Goal: Transaction & Acquisition: Purchase product/service

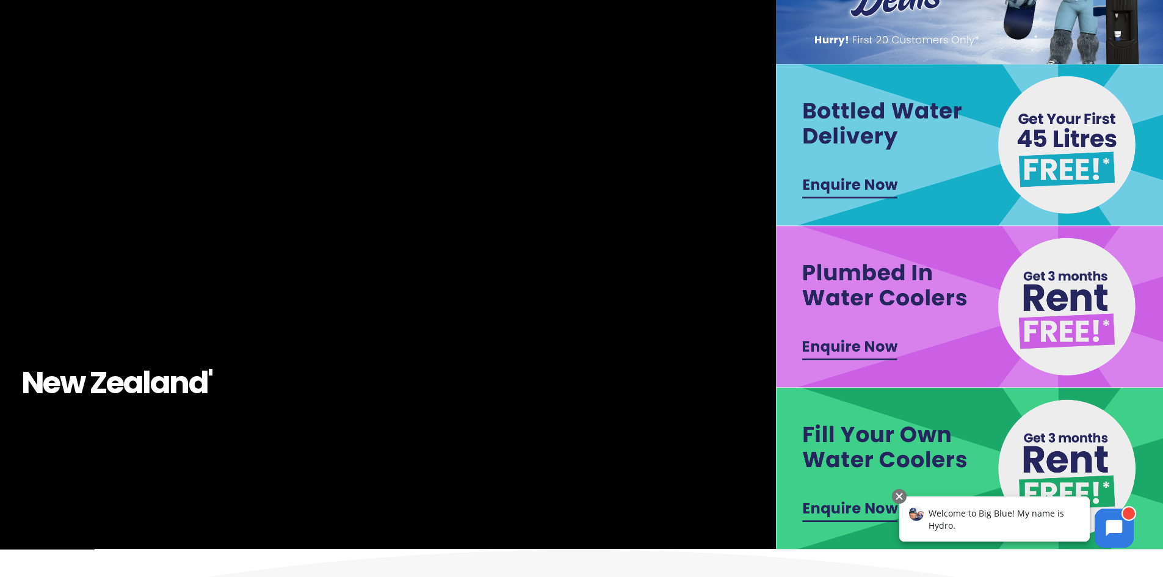
scroll to position [183, 0]
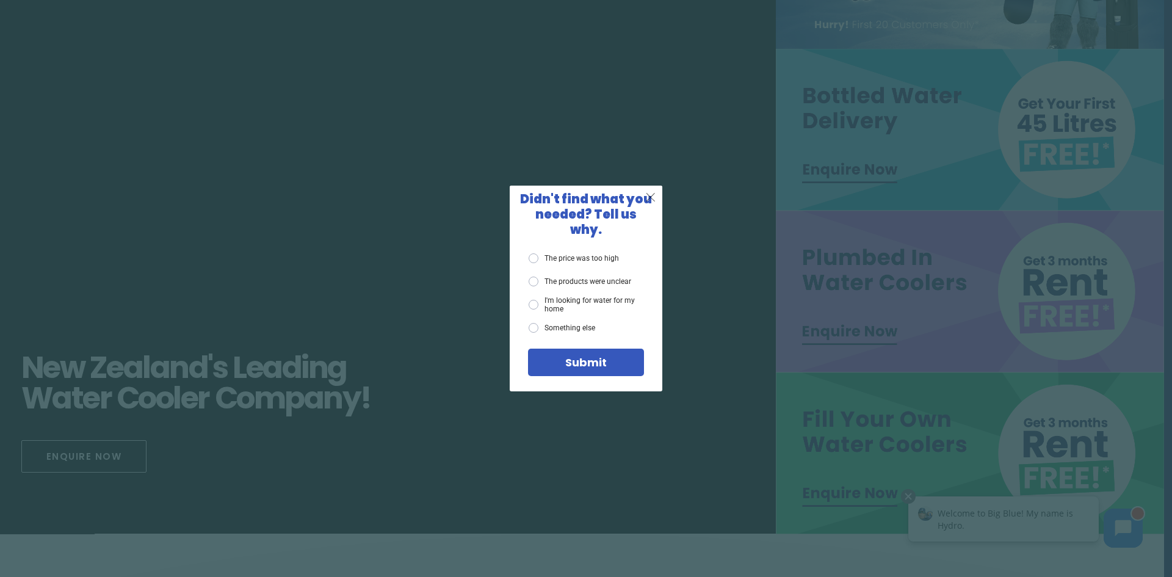
click at [647, 204] on span "X" at bounding box center [650, 196] width 11 height 15
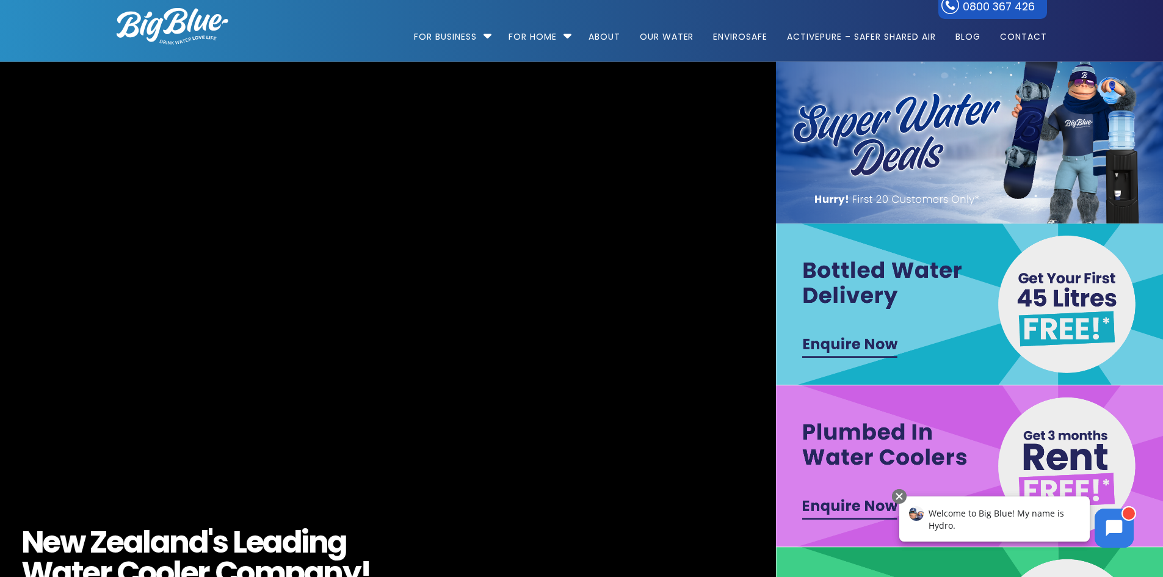
scroll to position [0, 0]
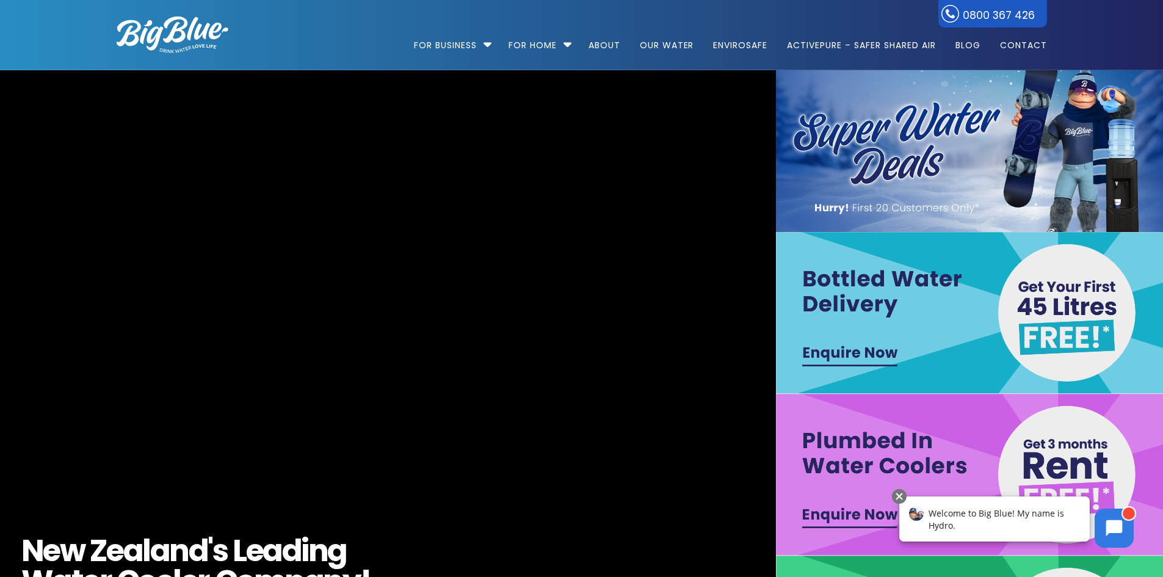
click at [856, 360] on img at bounding box center [970, 313] width 388 height 162
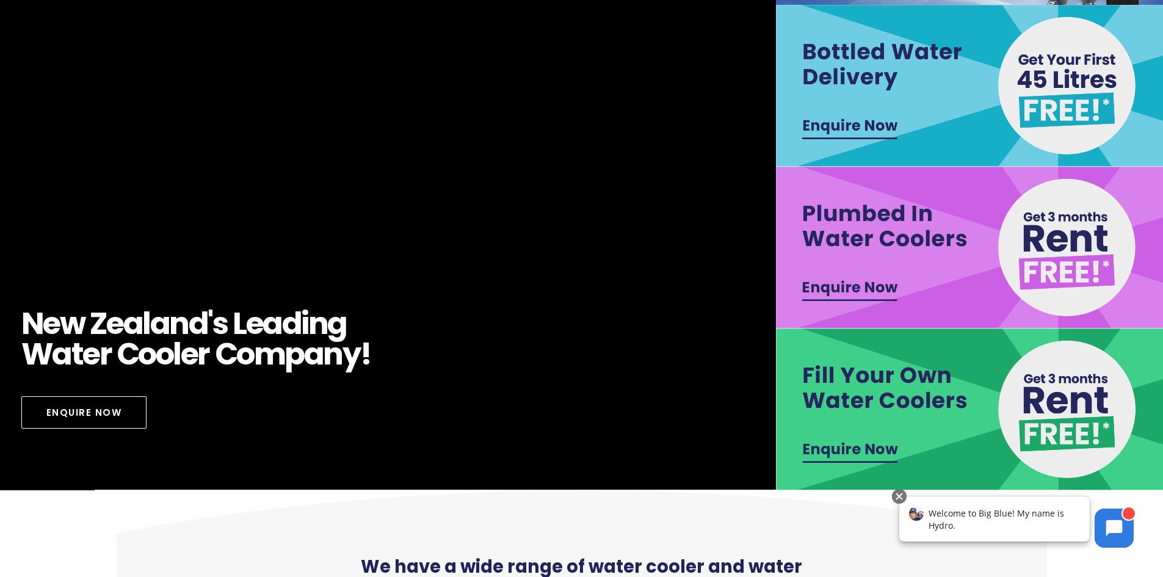
scroll to position [244, 0]
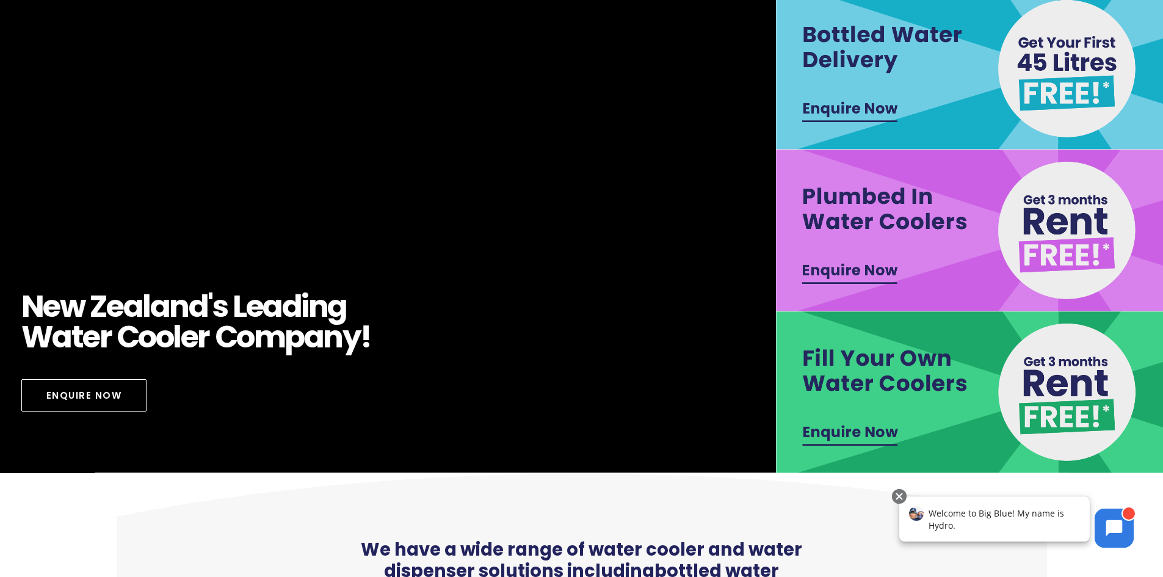
click at [854, 107] on img at bounding box center [970, 69] width 388 height 162
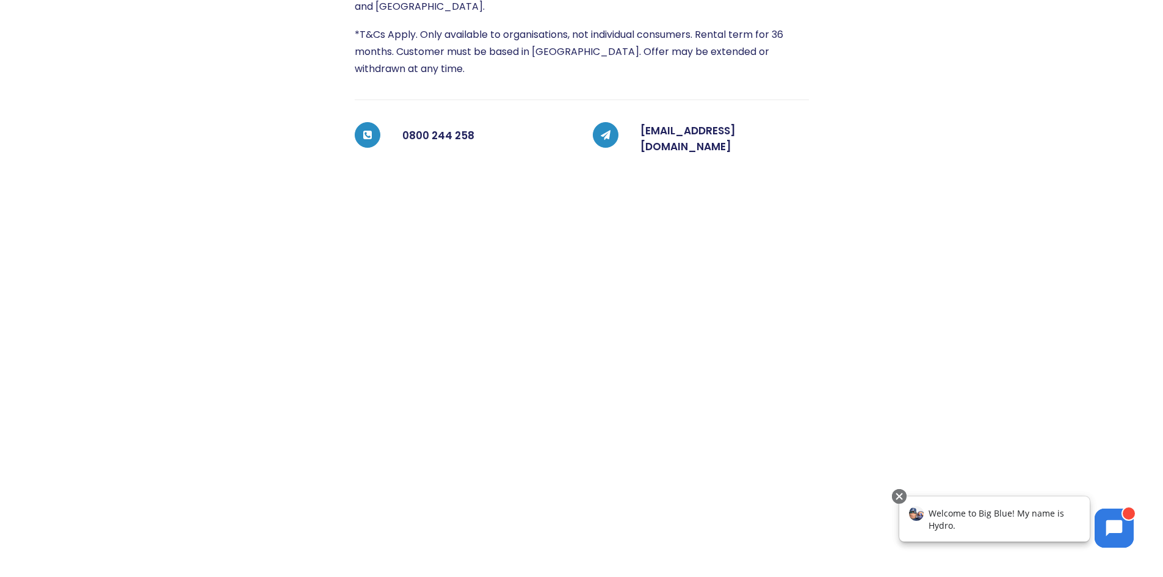
scroll to position [427, 0]
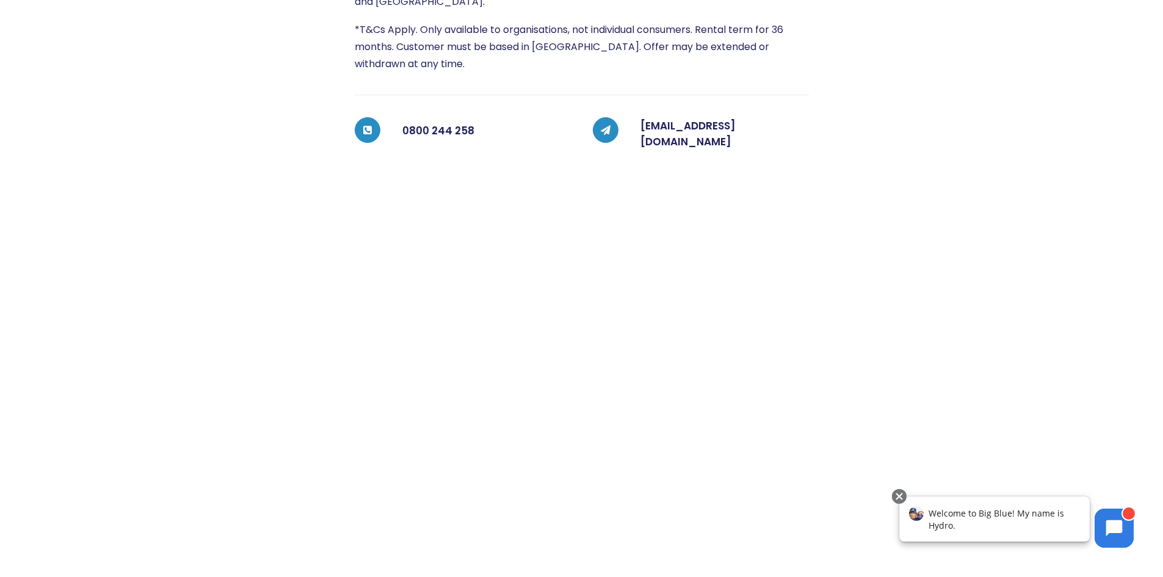
scroll to position [334, 0]
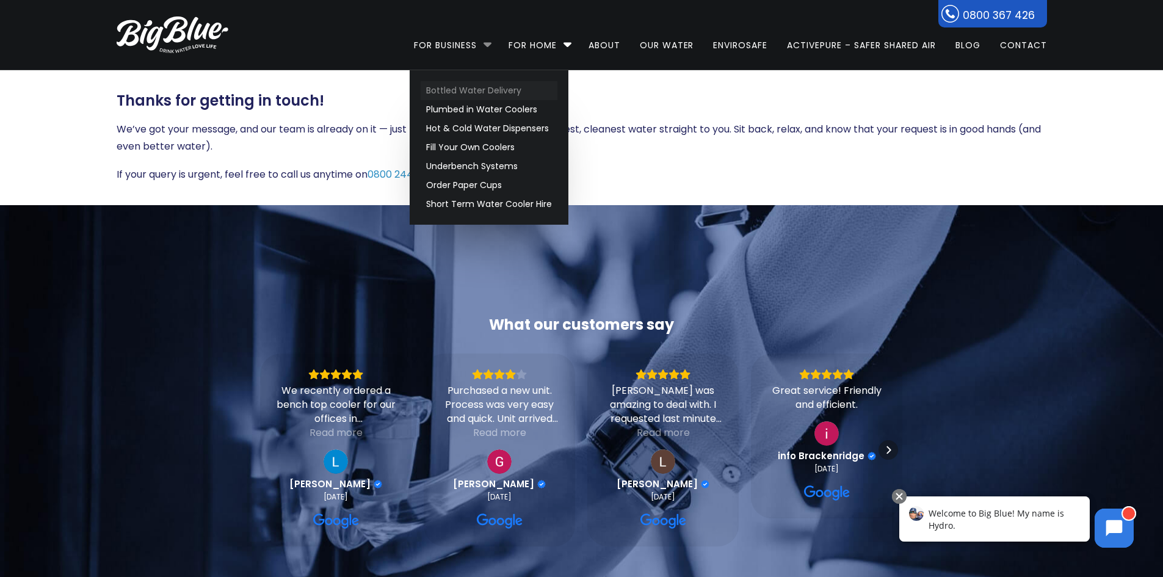
click at [477, 90] on link "Bottled Water Delivery" at bounding box center [489, 90] width 137 height 19
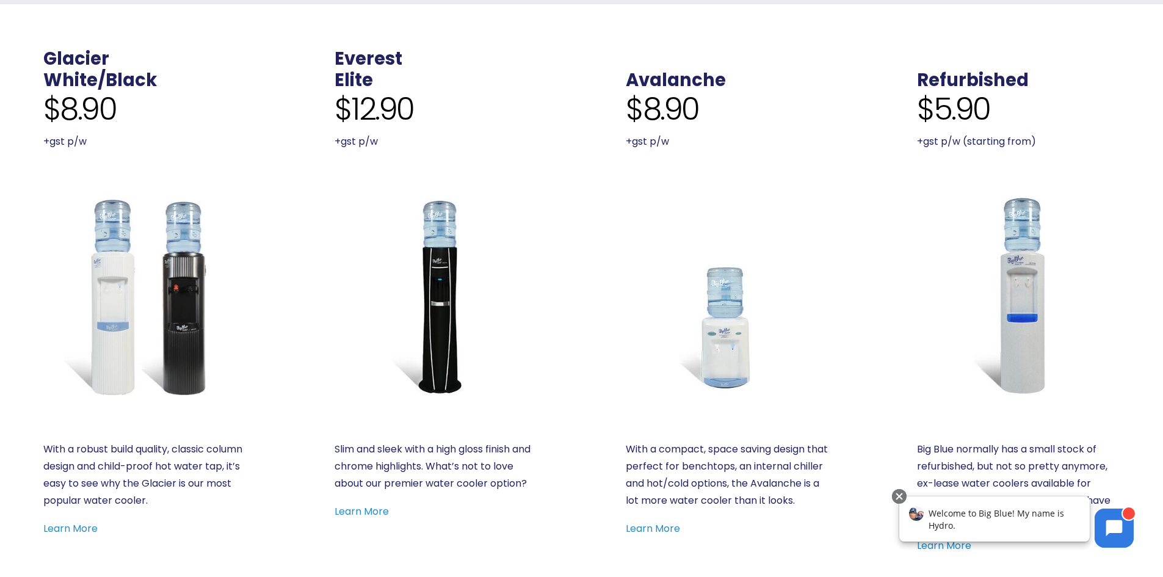
scroll to position [488, 0]
click at [371, 509] on link "Learn More" at bounding box center [361, 511] width 54 height 14
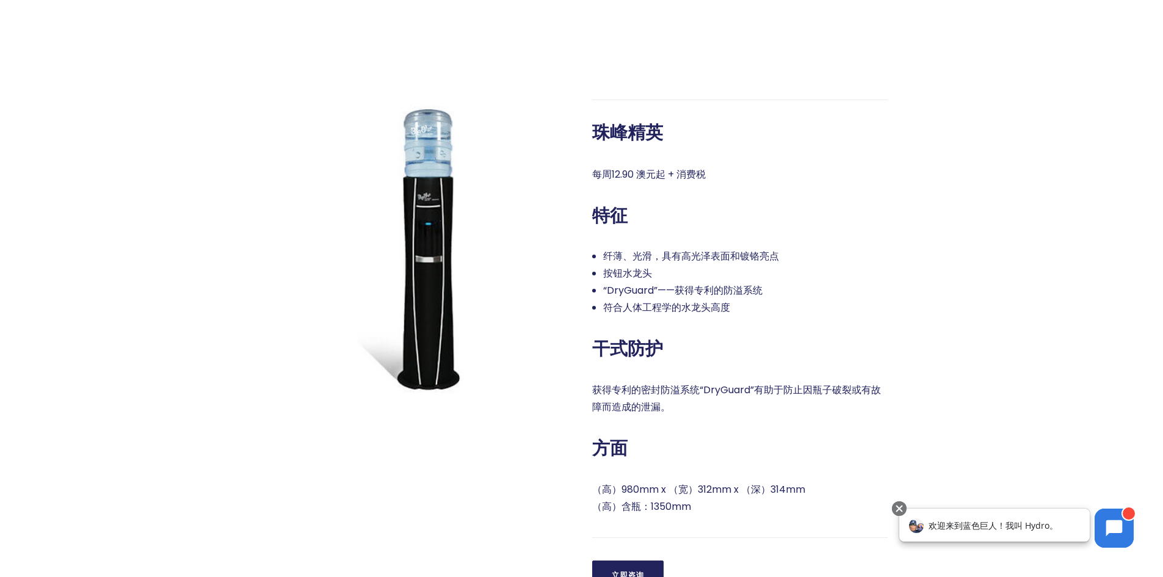
scroll to position [732, 0]
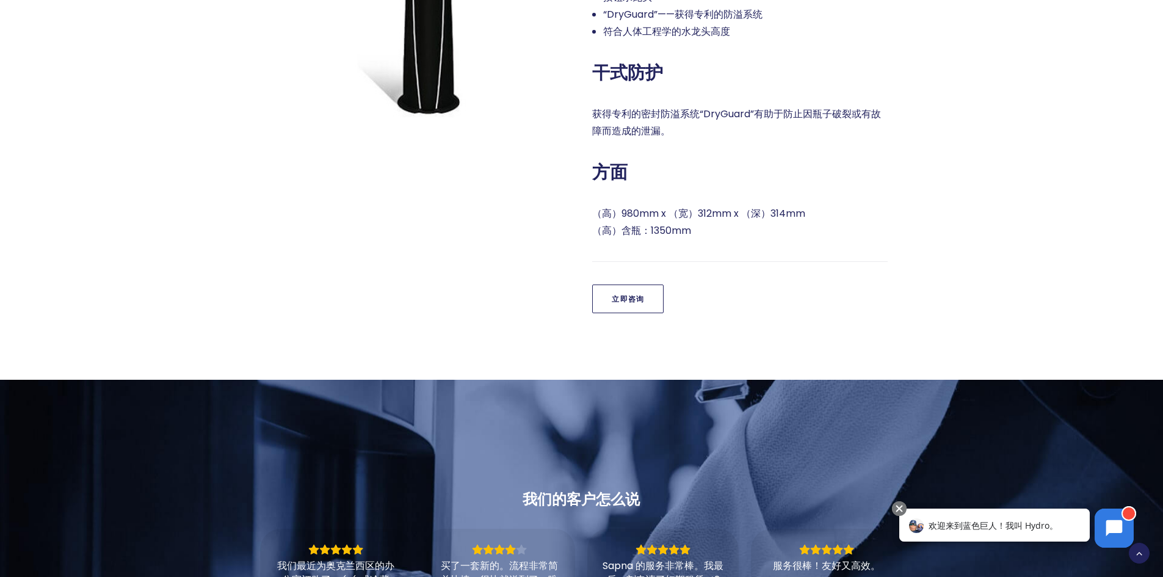
click at [646, 292] on link "立即咨询" at bounding box center [627, 298] width 71 height 29
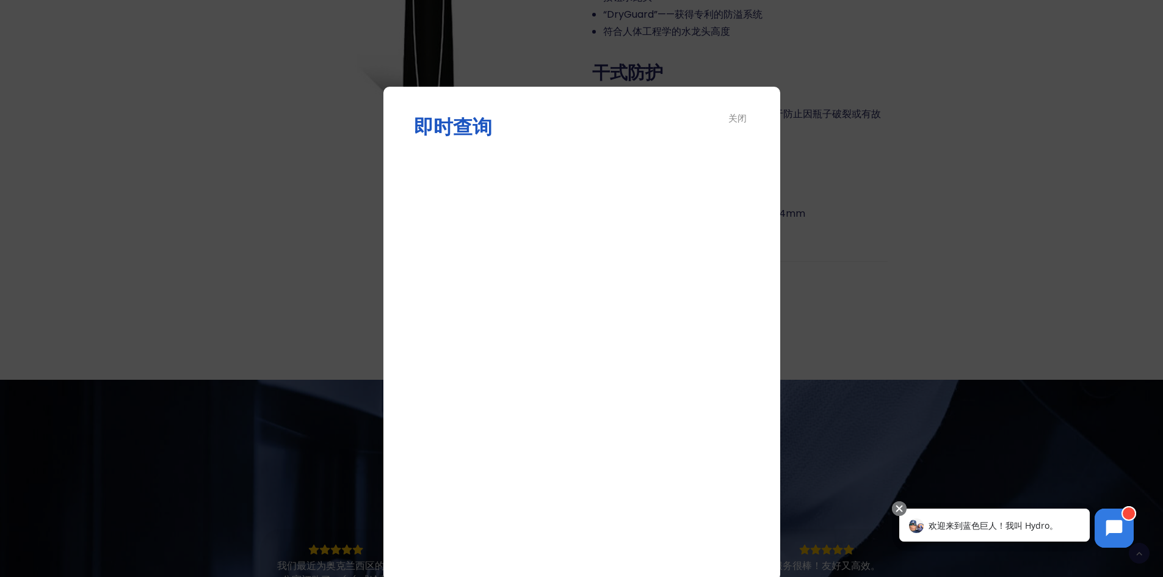
click at [742, 117] on font "关闭" at bounding box center [737, 118] width 18 height 13
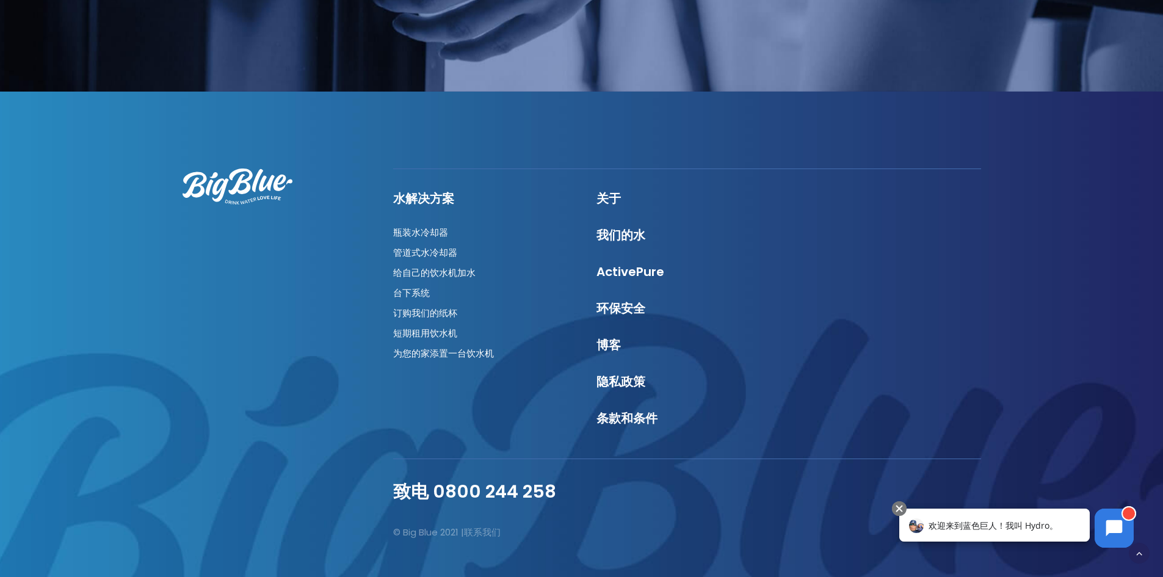
scroll to position [1525, 0]
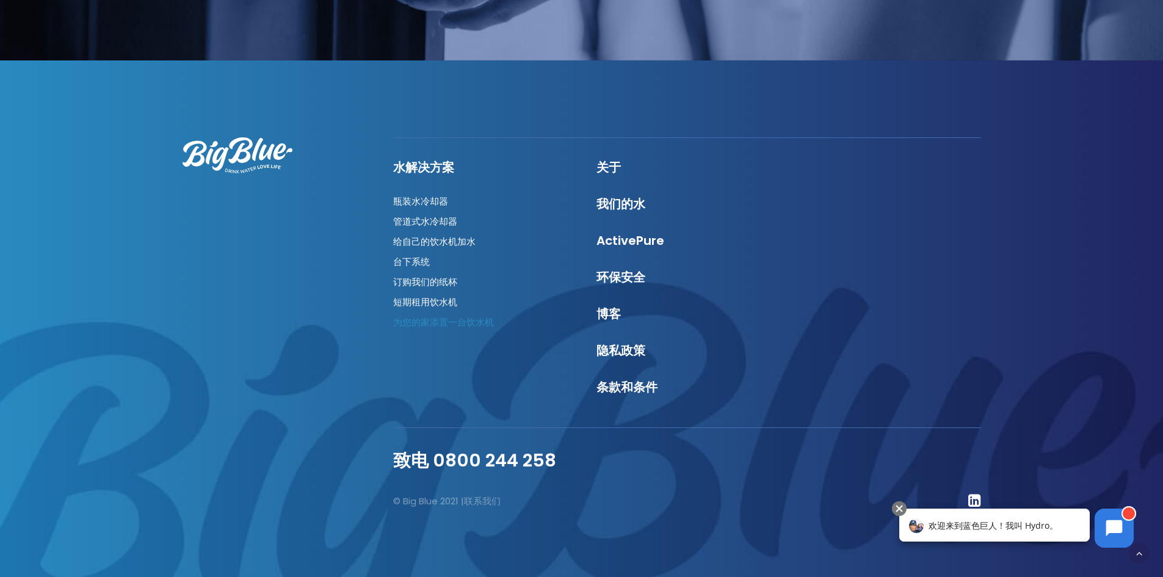
click at [455, 318] on font "为您的家添置一台饮水机" at bounding box center [443, 322] width 101 height 13
